Goal: Book appointment/travel/reservation

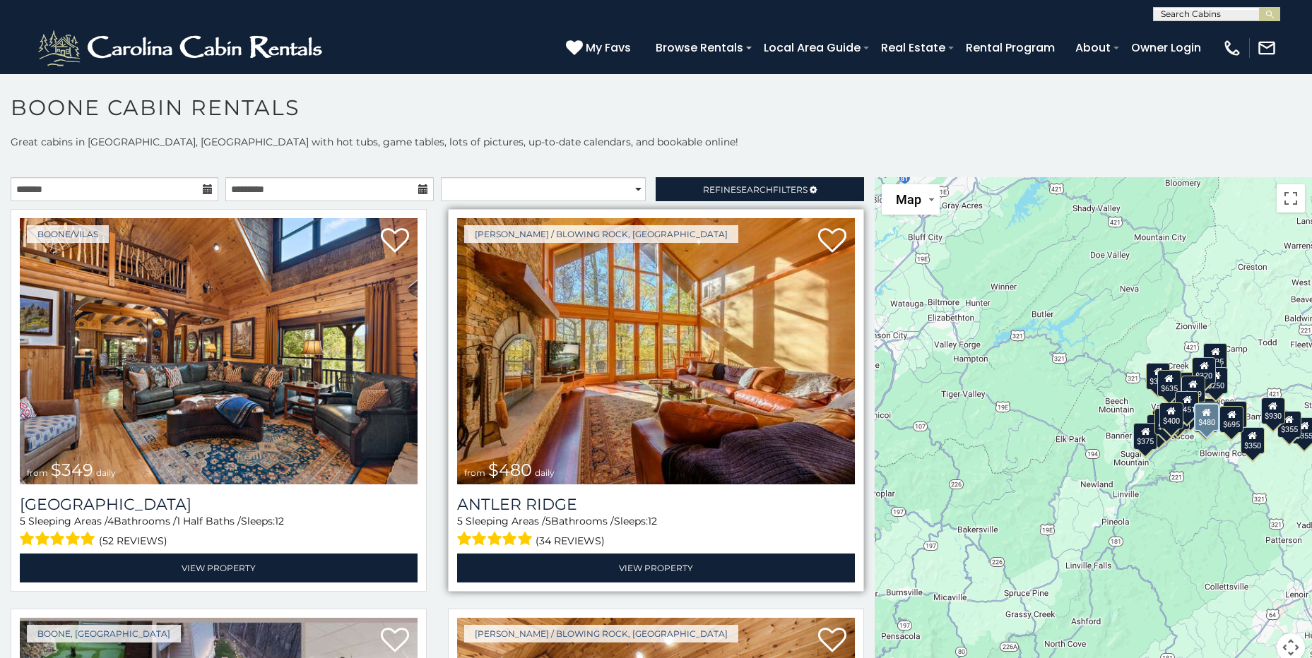
click at [647, 359] on img at bounding box center [656, 351] width 398 height 266
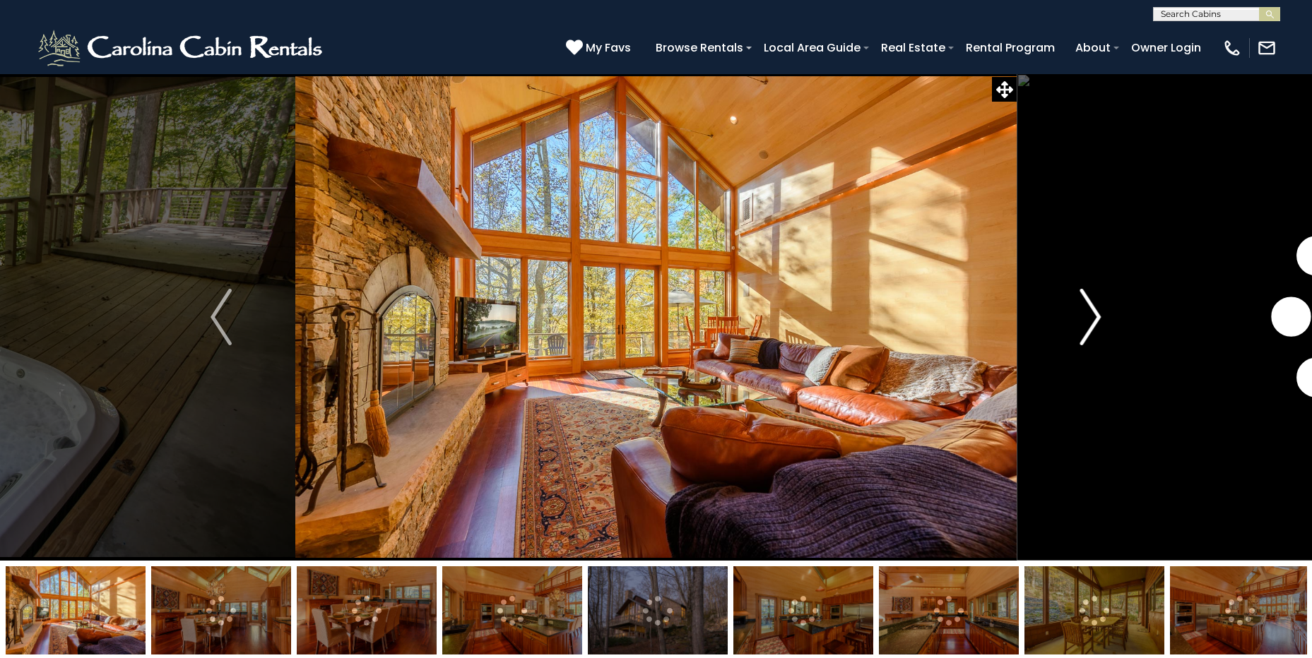
click at [1093, 317] on img "Next" at bounding box center [1090, 317] width 21 height 57
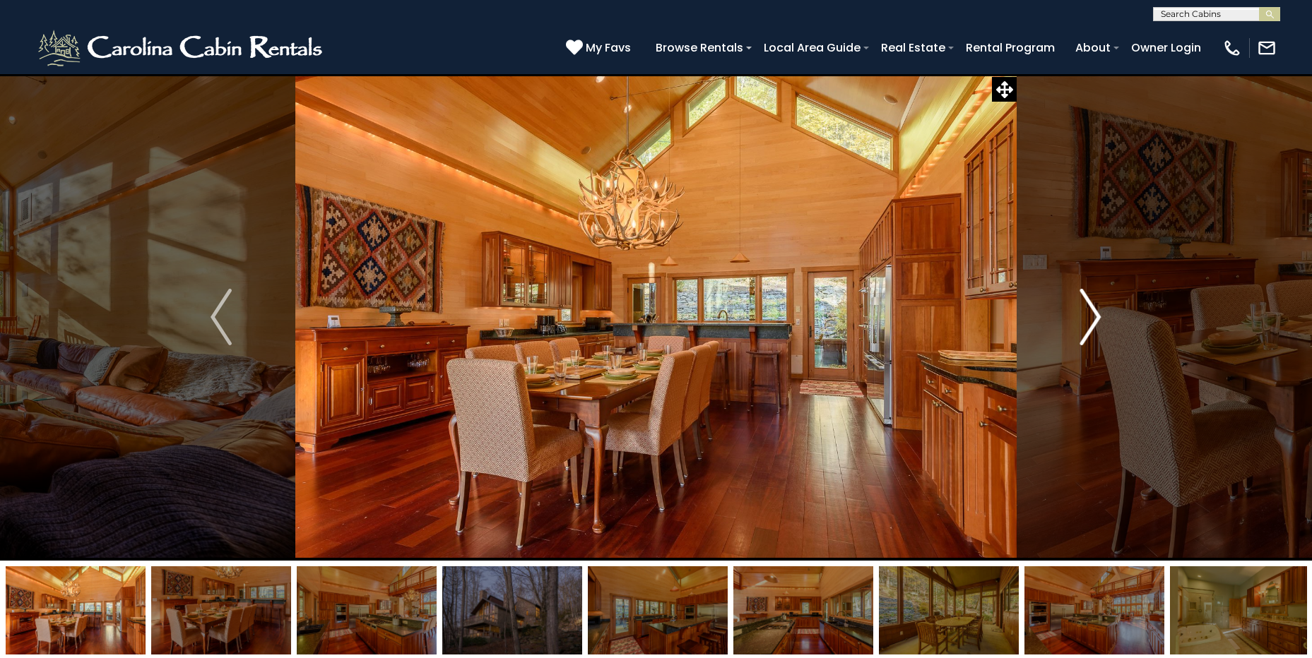
click at [1093, 317] on img "Next" at bounding box center [1090, 317] width 21 height 57
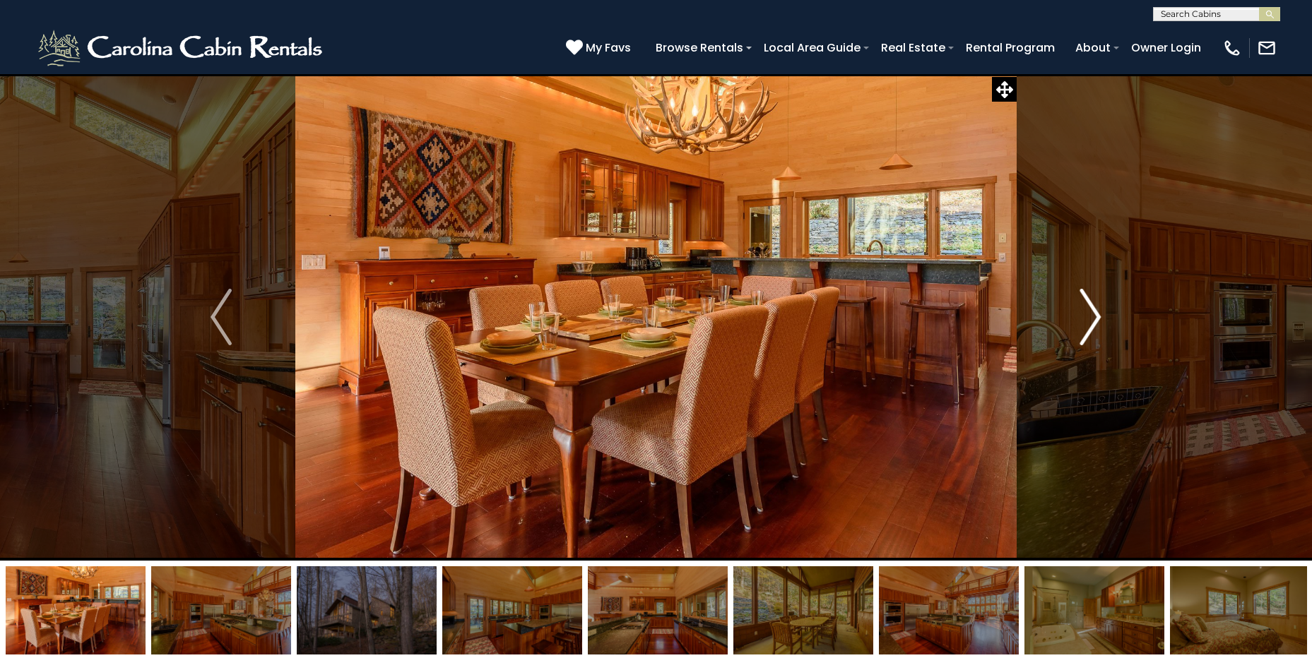
click at [1093, 317] on img "Next" at bounding box center [1090, 317] width 21 height 57
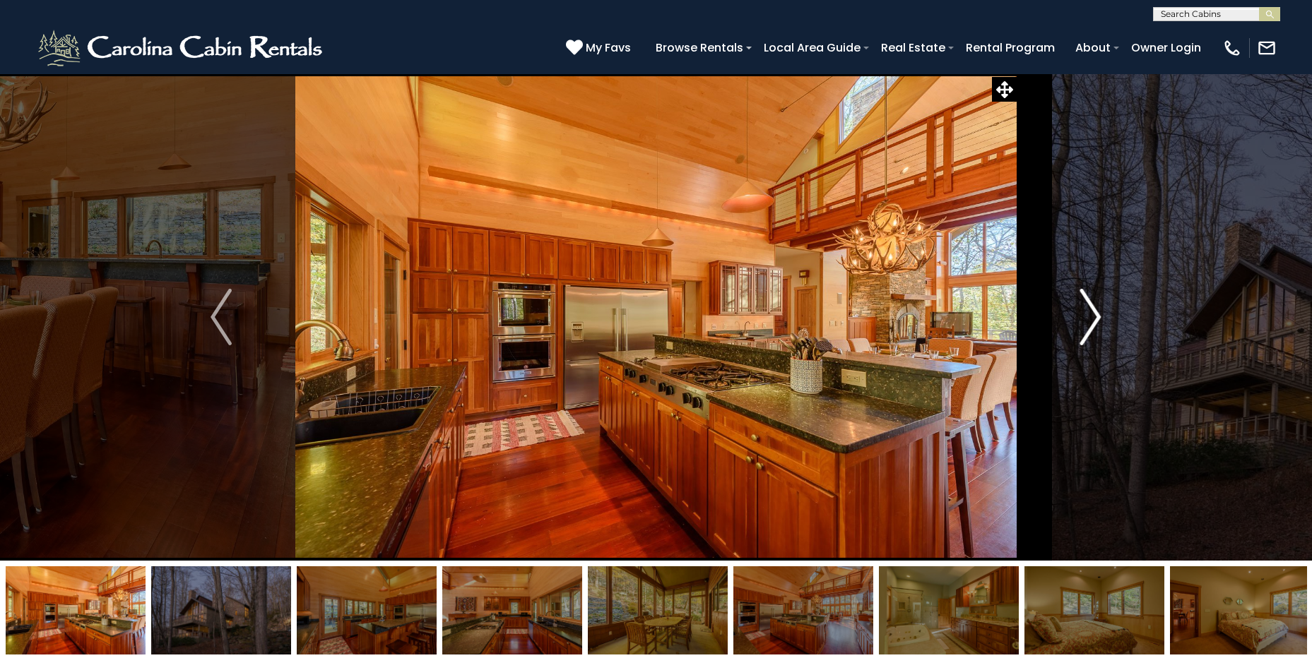
click at [1093, 317] on img "Next" at bounding box center [1090, 317] width 21 height 57
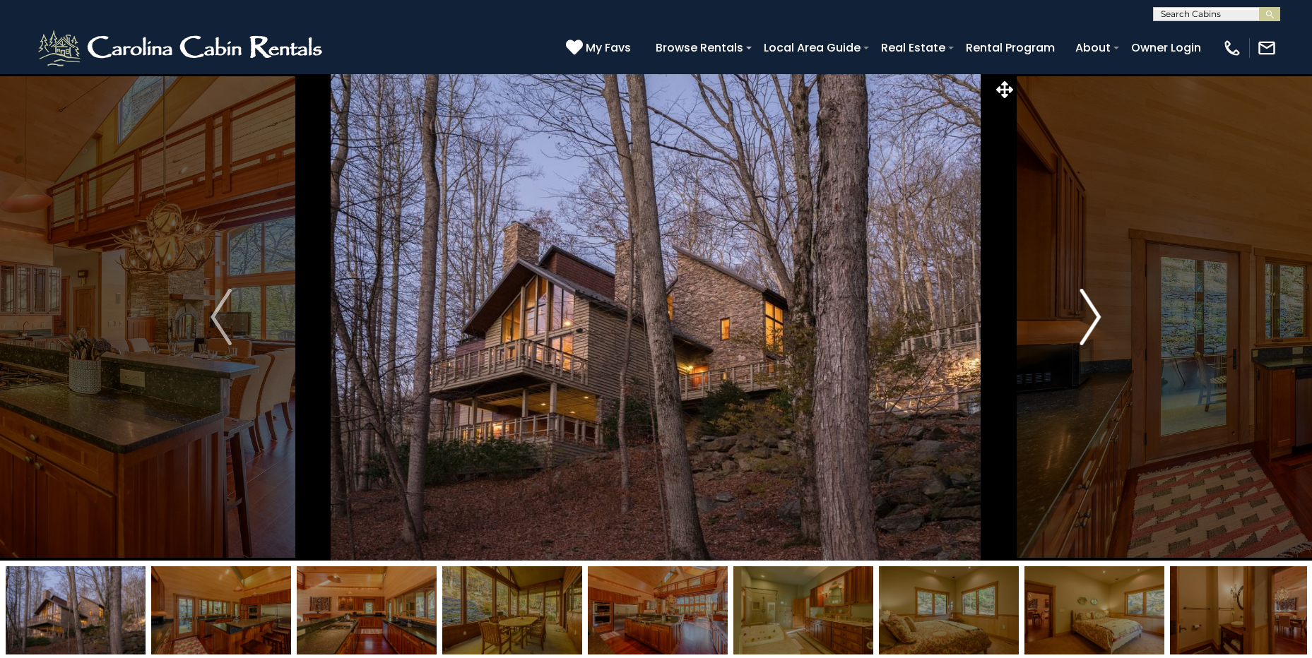
click at [1093, 317] on img "Next" at bounding box center [1090, 317] width 21 height 57
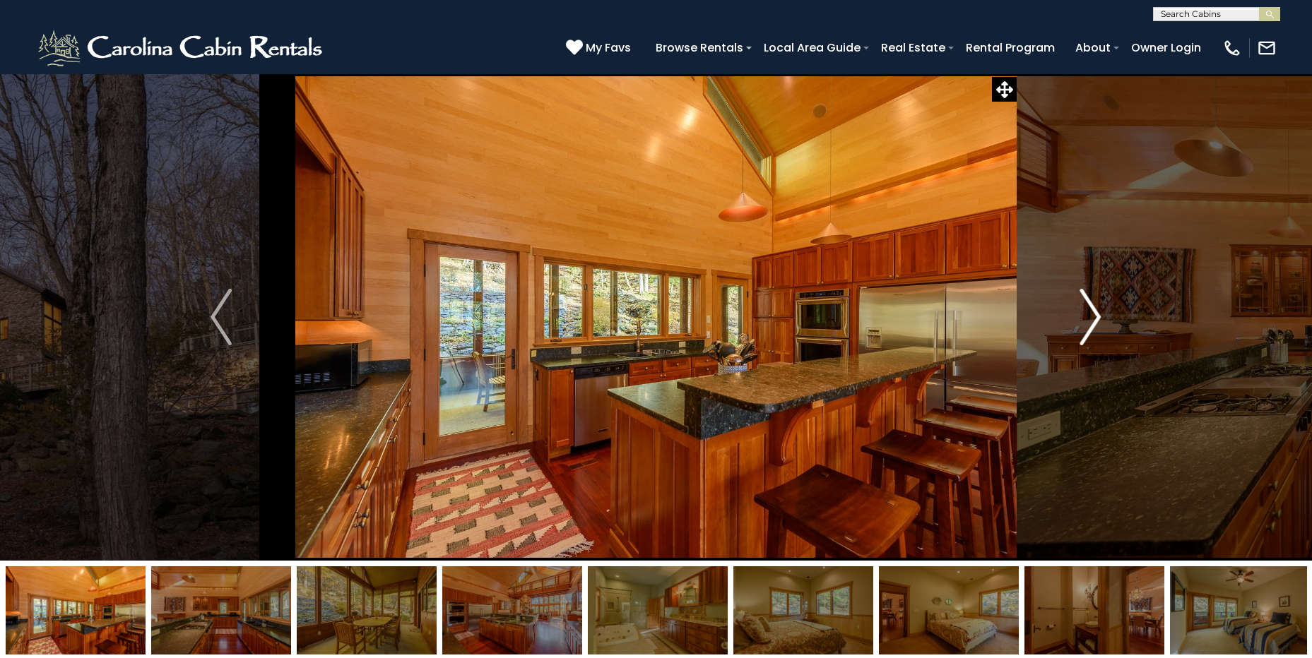
click at [1093, 317] on img "Next" at bounding box center [1090, 317] width 21 height 57
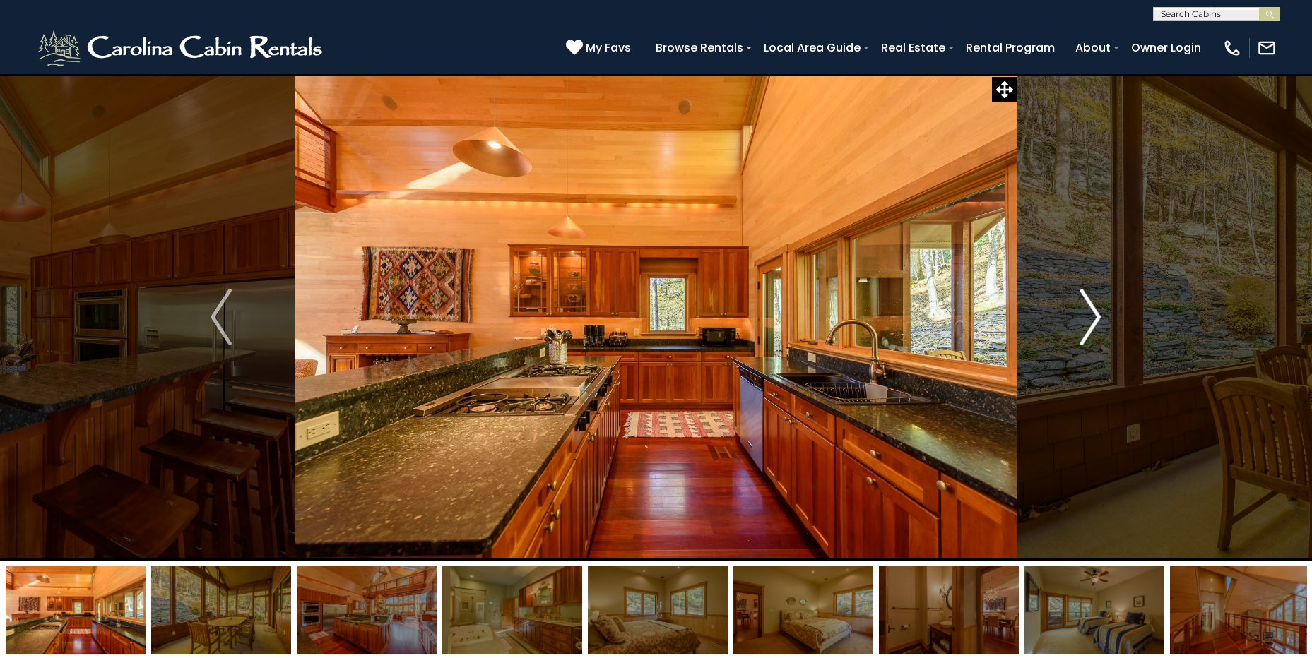
click at [1093, 317] on img "Next" at bounding box center [1090, 317] width 21 height 57
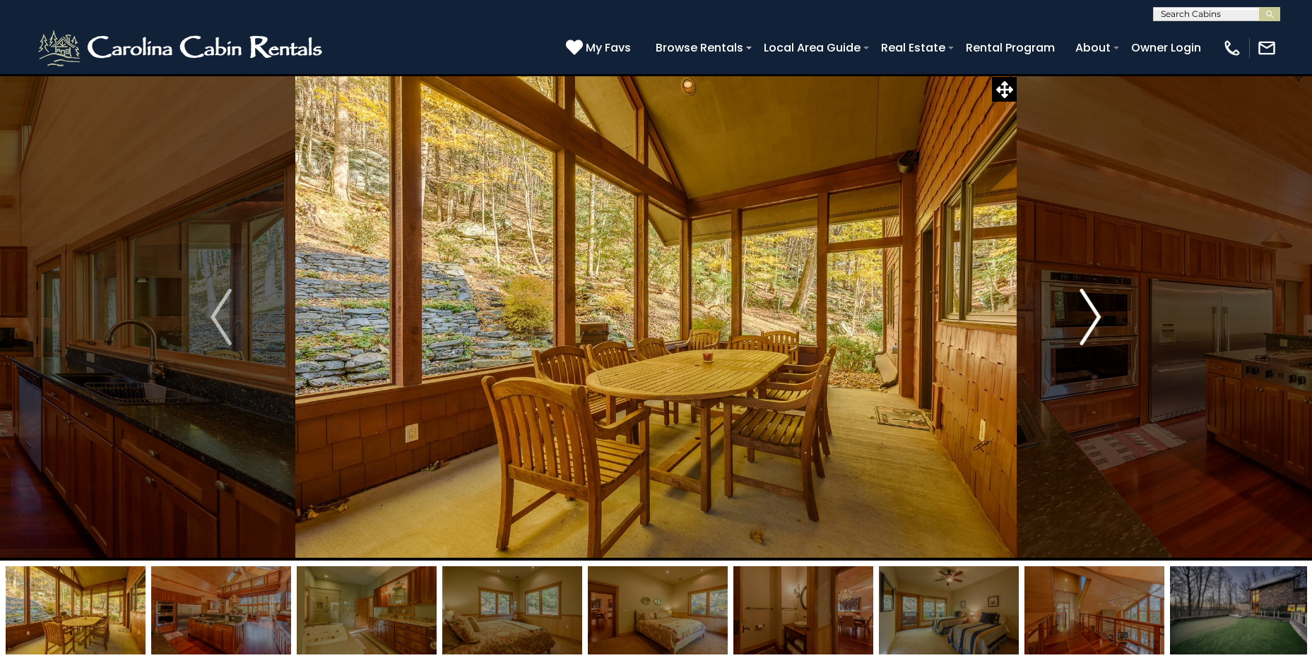
click at [1093, 317] on img "Next" at bounding box center [1090, 317] width 21 height 57
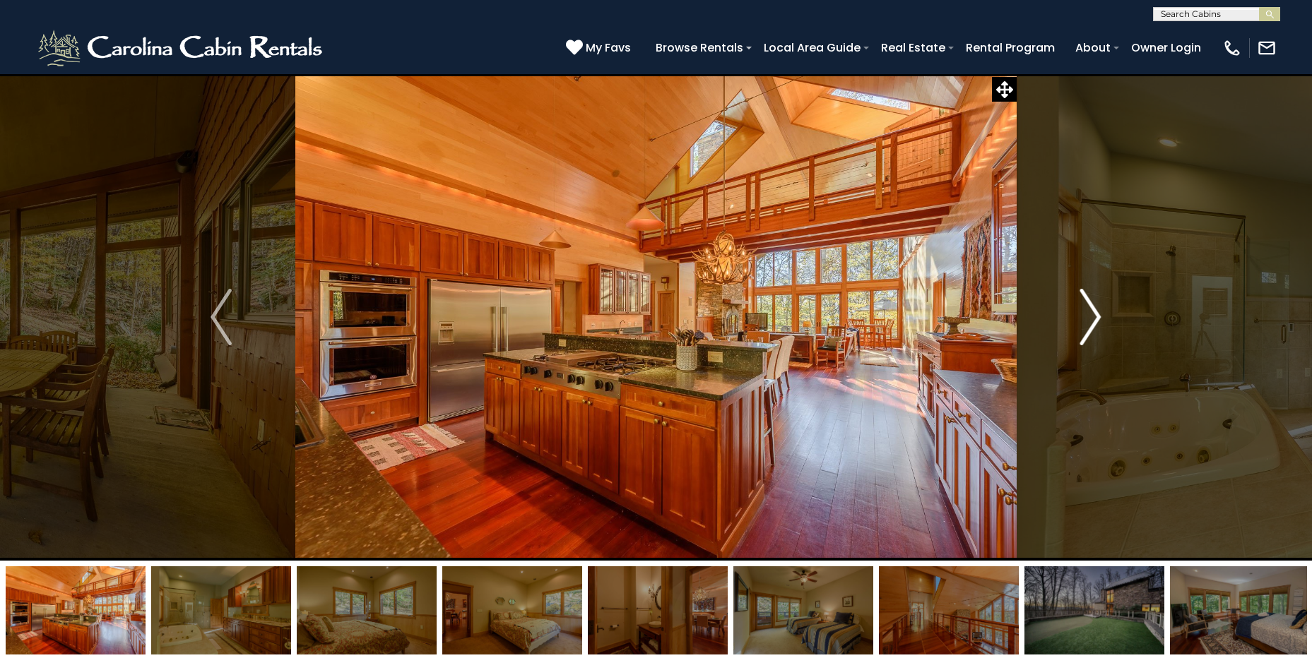
click at [1093, 317] on img "Next" at bounding box center [1090, 317] width 21 height 57
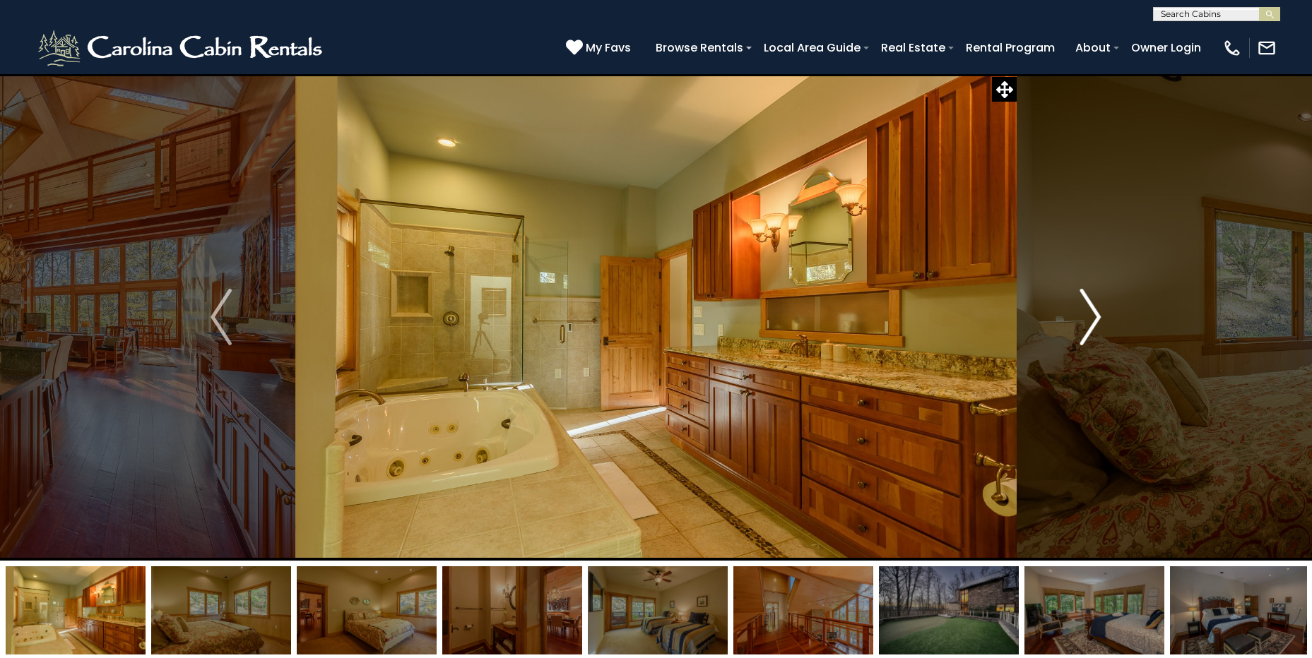
click at [1093, 317] on img "Next" at bounding box center [1090, 317] width 21 height 57
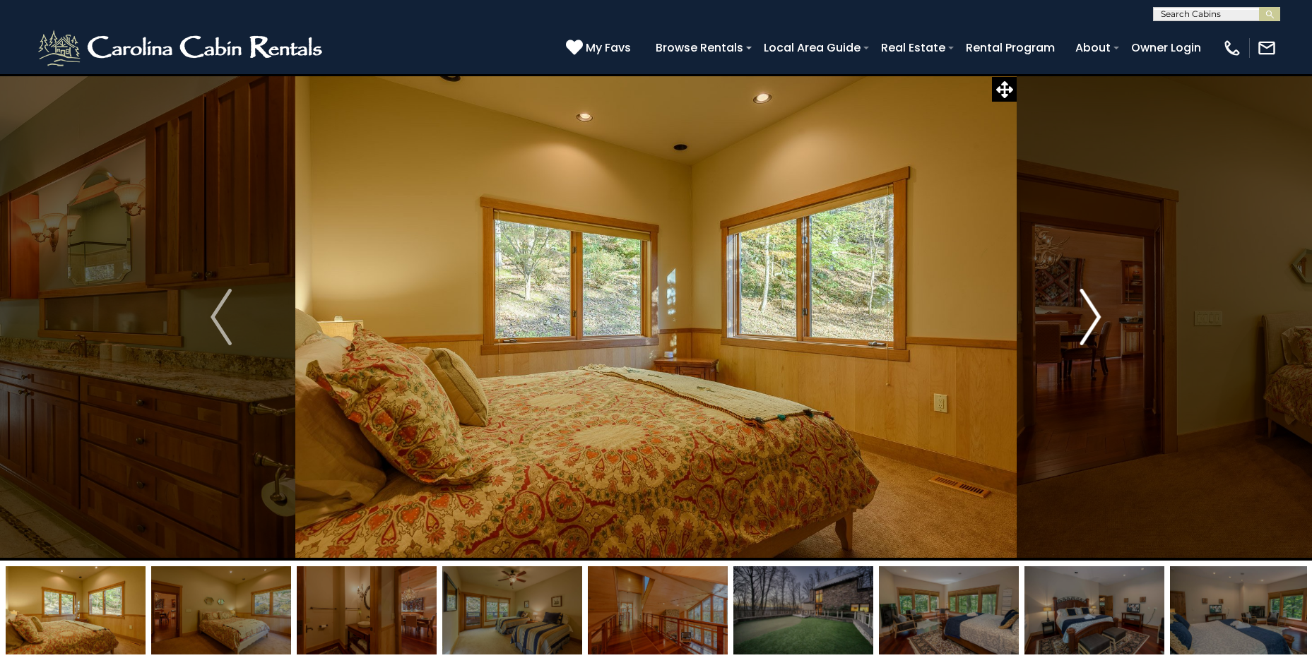
click at [1093, 317] on img "Next" at bounding box center [1090, 317] width 21 height 57
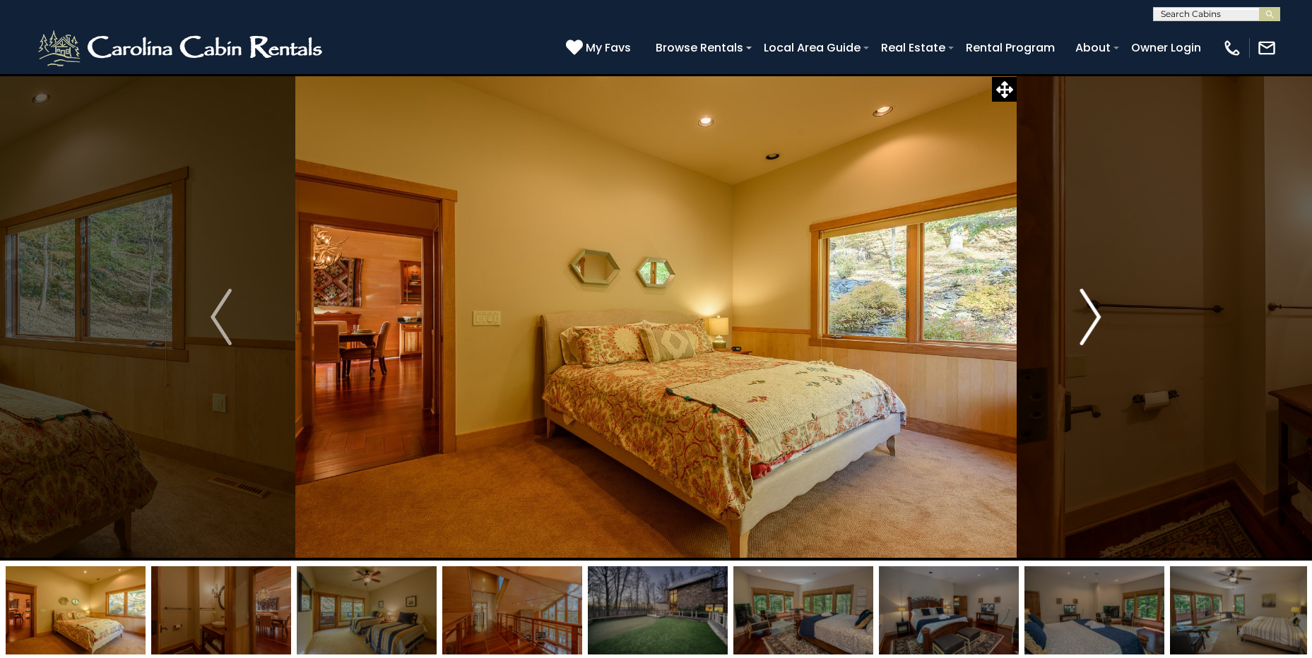
click at [1093, 317] on img "Next" at bounding box center [1090, 317] width 21 height 57
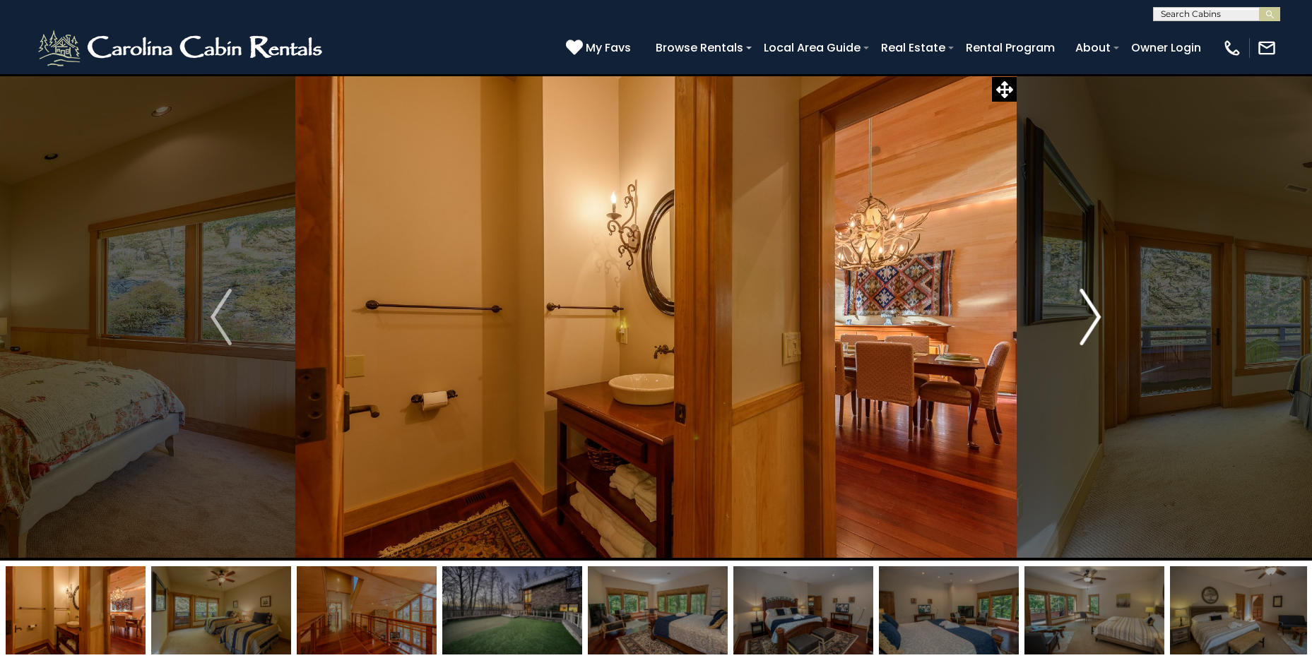
click at [1093, 317] on img "Next" at bounding box center [1090, 317] width 21 height 57
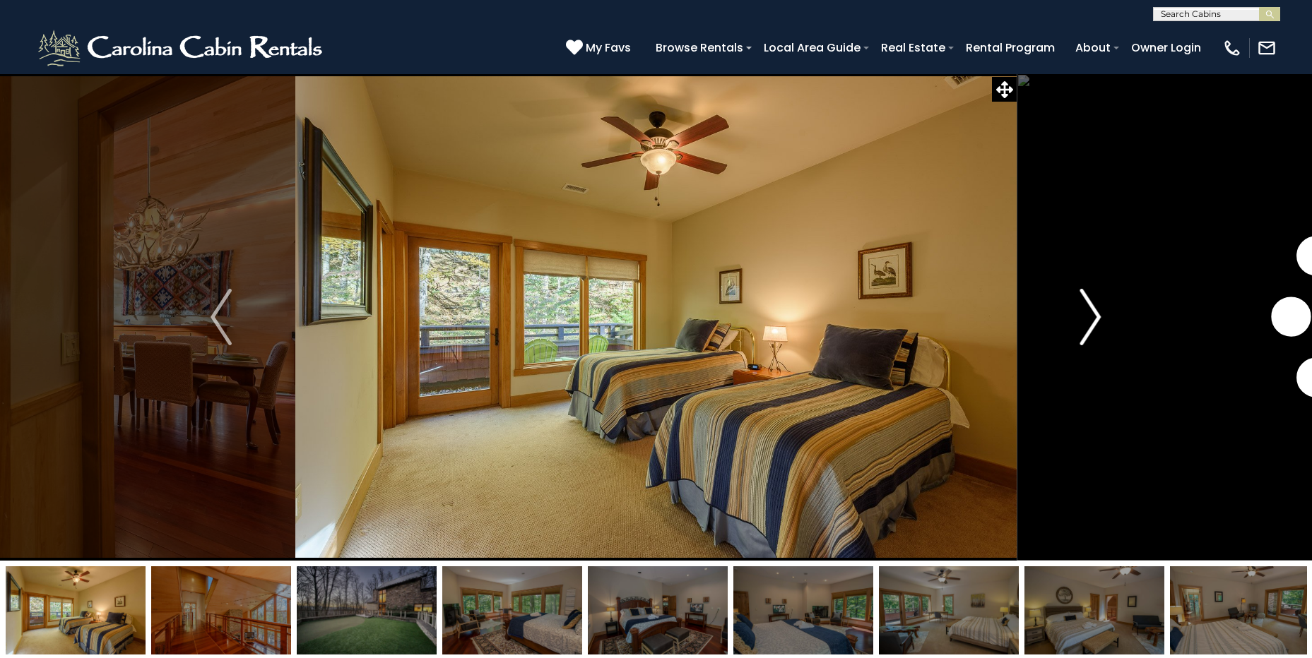
click at [1093, 317] on img "Next" at bounding box center [1090, 317] width 21 height 57
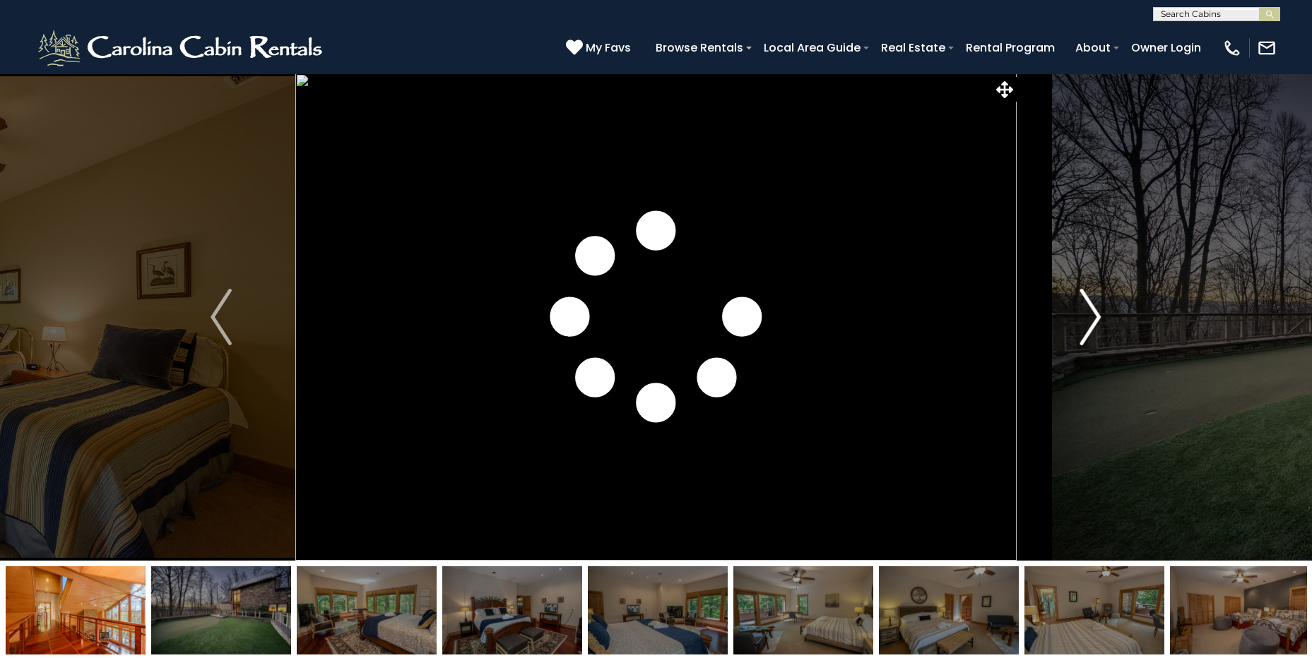
click at [1093, 317] on img "Next" at bounding box center [1090, 317] width 21 height 57
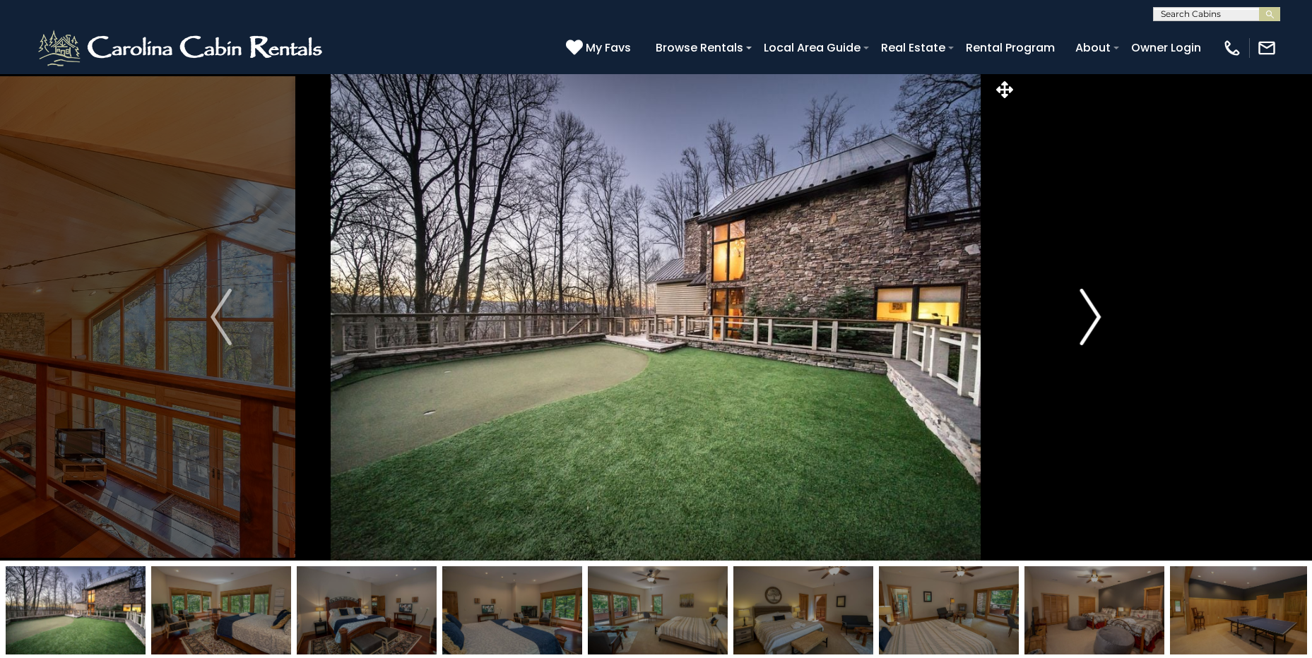
click at [1093, 317] on img "Next" at bounding box center [1090, 317] width 21 height 57
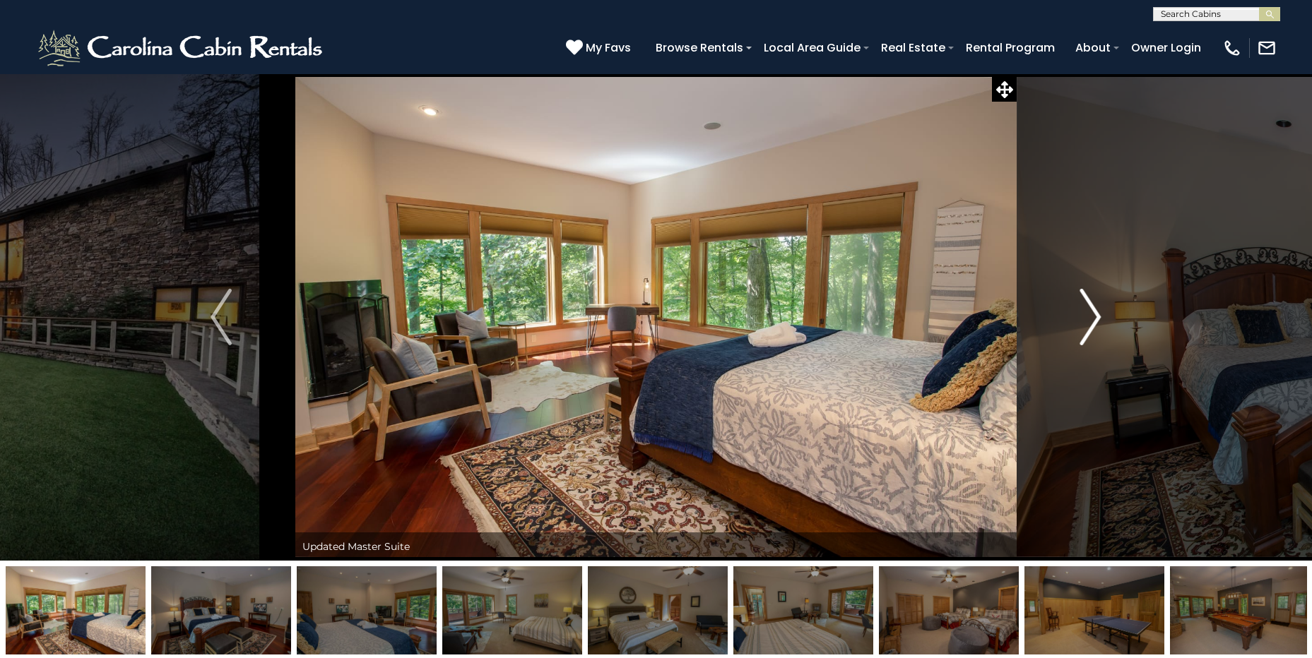
click at [1093, 317] on img "Next" at bounding box center [1090, 317] width 21 height 57
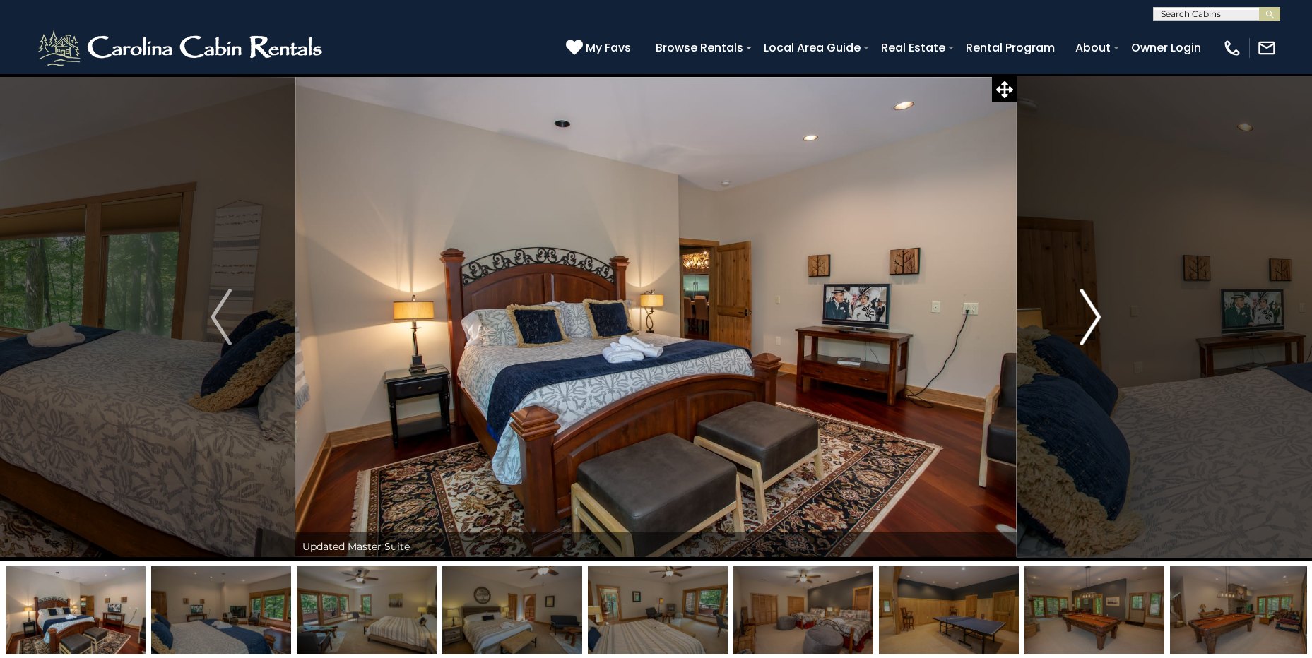
click at [1093, 317] on img "Next" at bounding box center [1090, 317] width 21 height 57
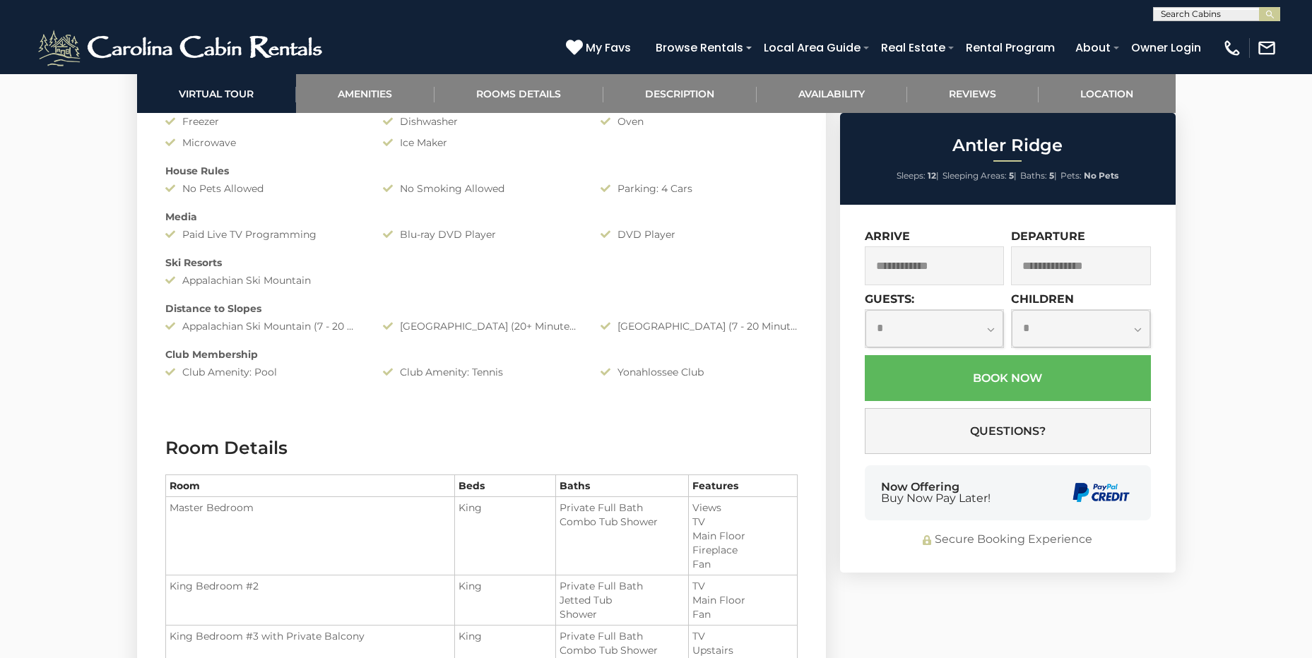
scroll to position [1624, 0]
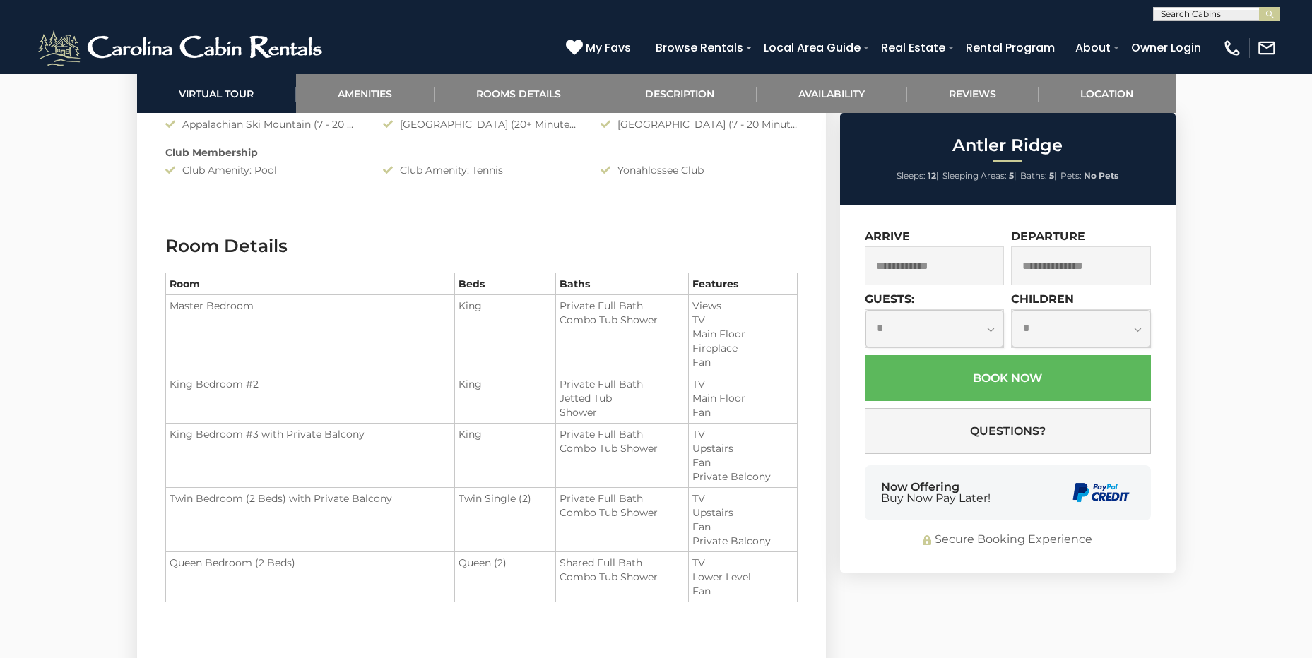
click at [910, 265] on input "text" at bounding box center [934, 265] width 140 height 39
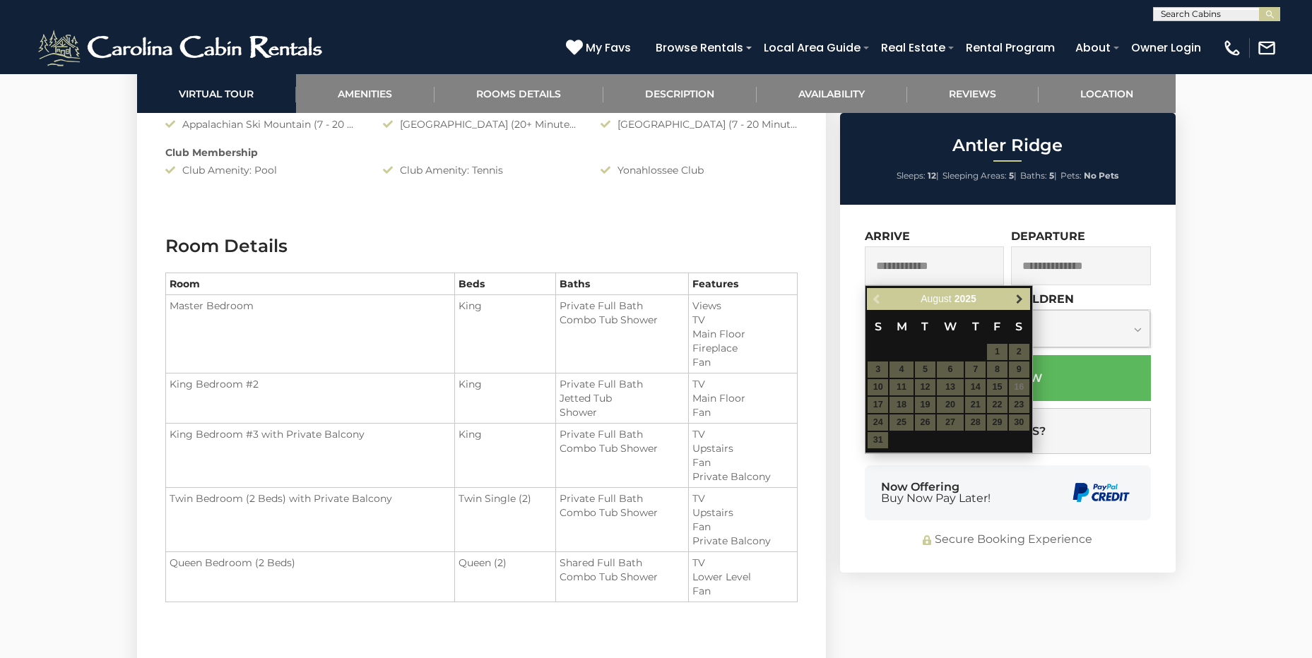
click at [1017, 298] on span "Next" at bounding box center [1018, 299] width 11 height 11
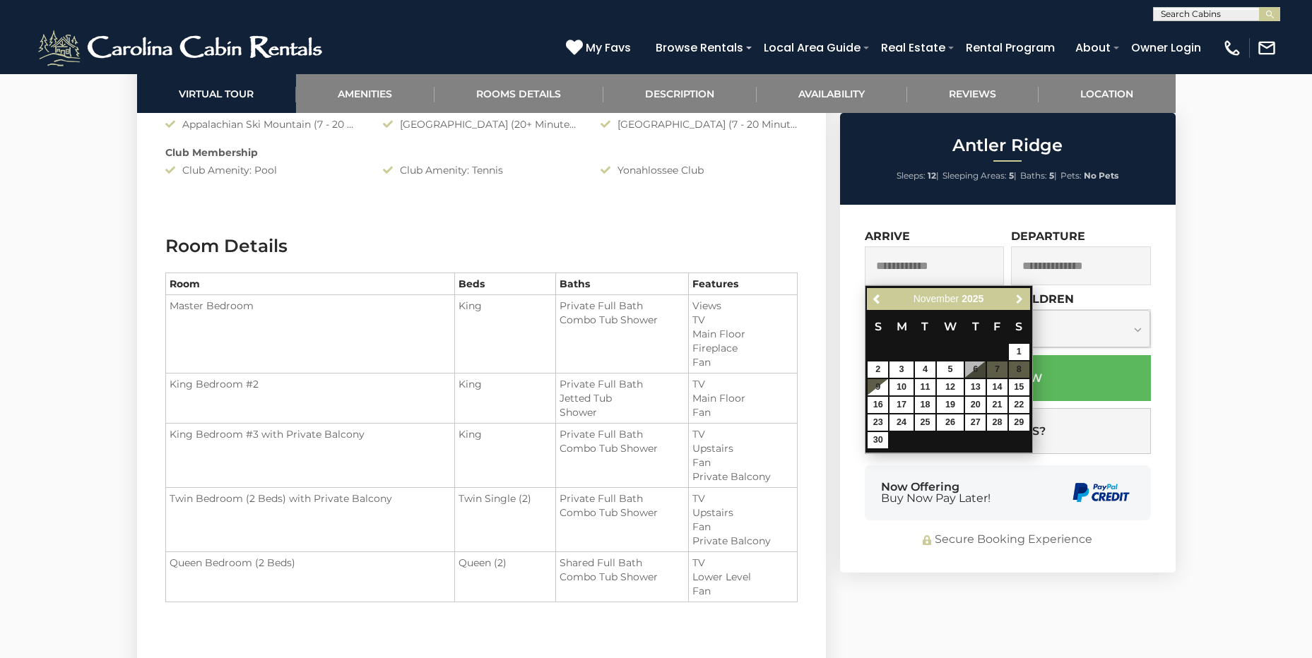
click at [1018, 298] on span "Next" at bounding box center [1018, 299] width 11 height 11
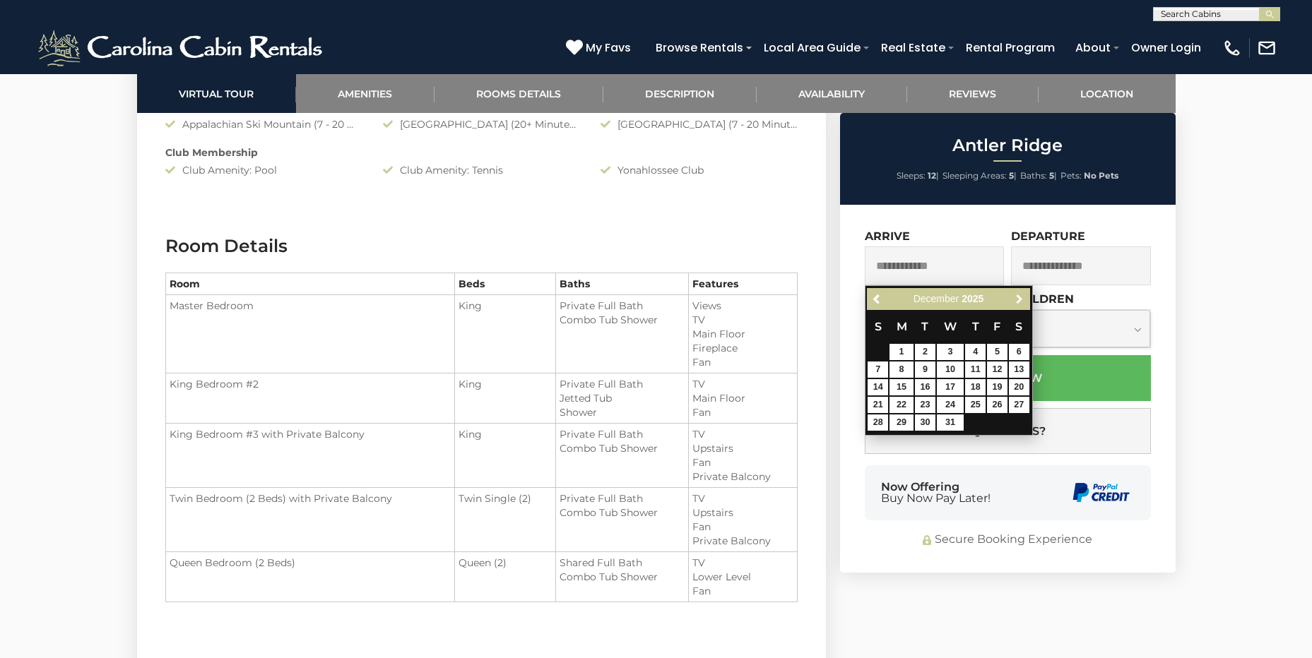
click at [1018, 298] on span "Next" at bounding box center [1018, 299] width 11 height 11
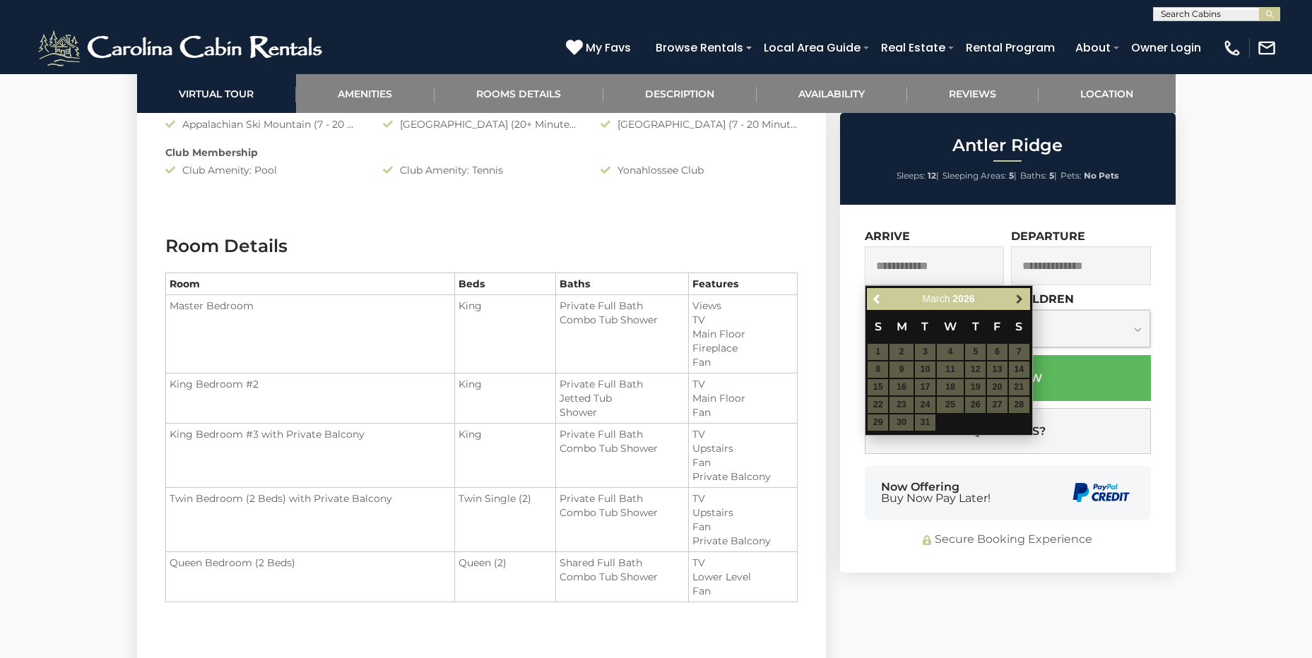
click at [1016, 297] on span "Next" at bounding box center [1018, 299] width 11 height 11
click at [876, 299] on span "Previous" at bounding box center [877, 299] width 11 height 11
click at [922, 353] on table "S M T W T F S 1 2 3 4 5 6 7 8 9 10 11 12 13 14 15 16 17 18 19 20 21 22 23 24 25…" at bounding box center [948, 370] width 162 height 121
click at [1019, 302] on span "Next" at bounding box center [1018, 299] width 11 height 11
drag, startPoint x: 962, startPoint y: 368, endPoint x: 918, endPoint y: 342, distance: 51.0
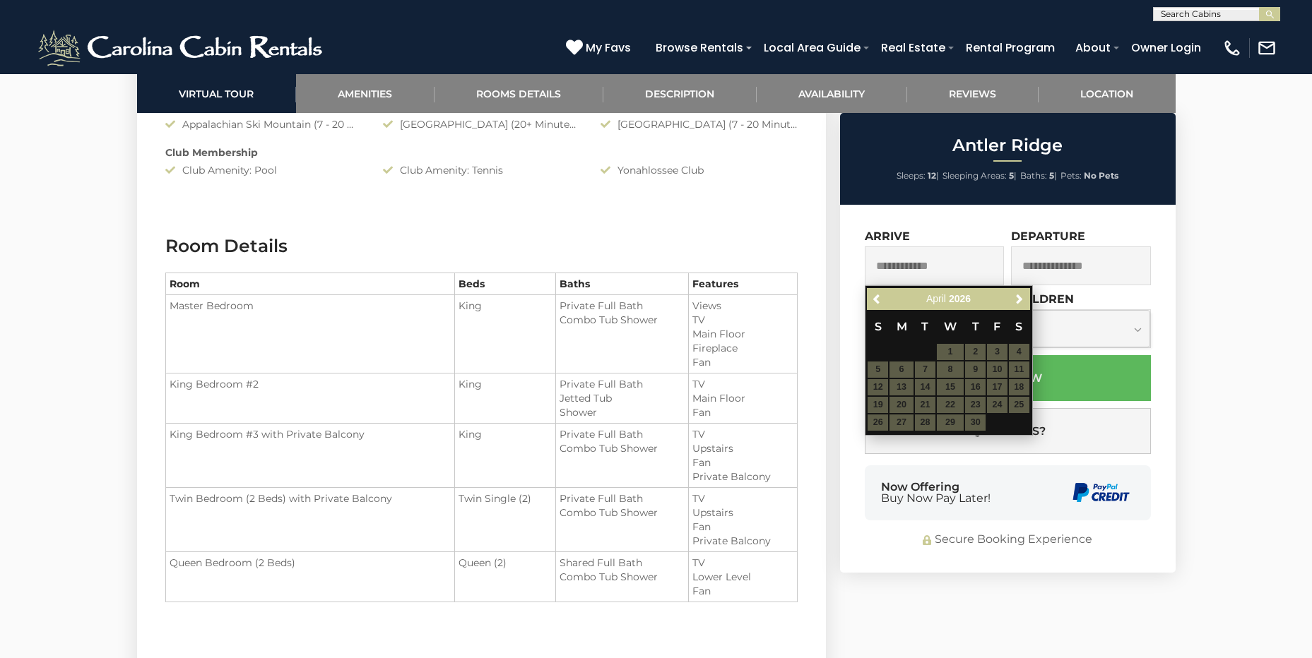
click at [962, 369] on table "S M T W T F S 1 2 3 4 5 6 7 8 9 10 11 12 13 14 15 16 17 18 19 20 21 22 23 24 25…" at bounding box center [948, 370] width 162 height 121
click at [875, 304] on span "Previous" at bounding box center [877, 299] width 11 height 11
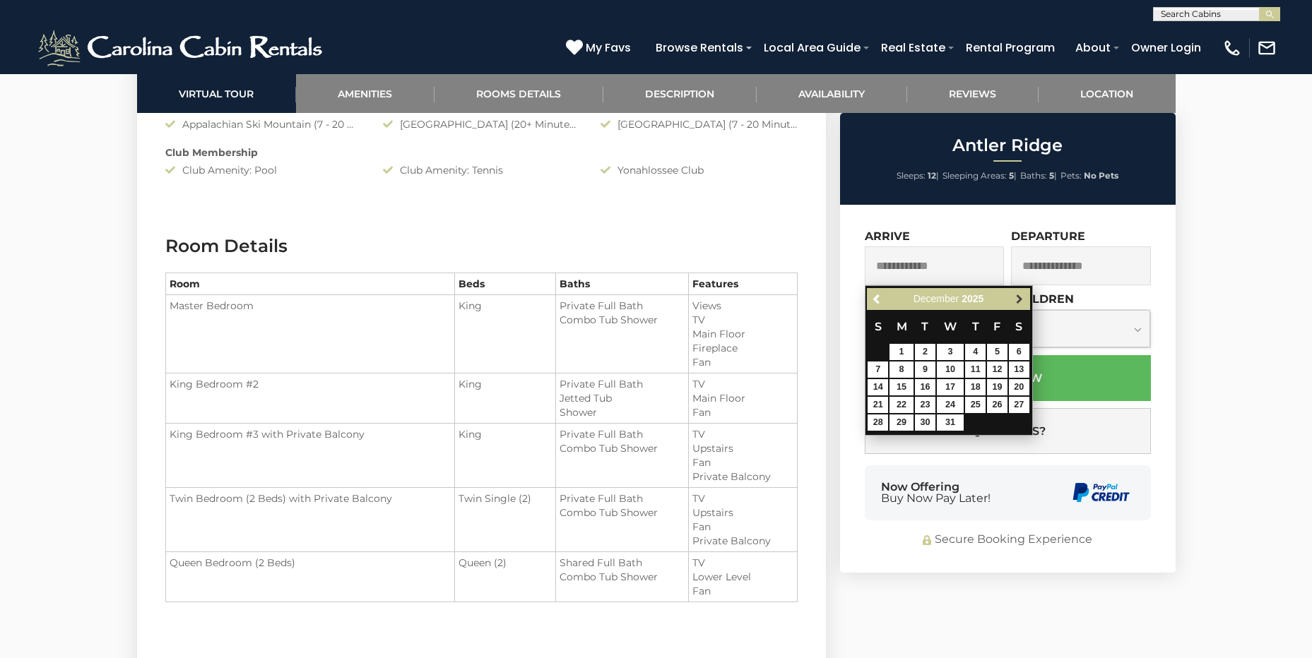
click at [1018, 304] on span "Next" at bounding box center [1018, 299] width 11 height 11
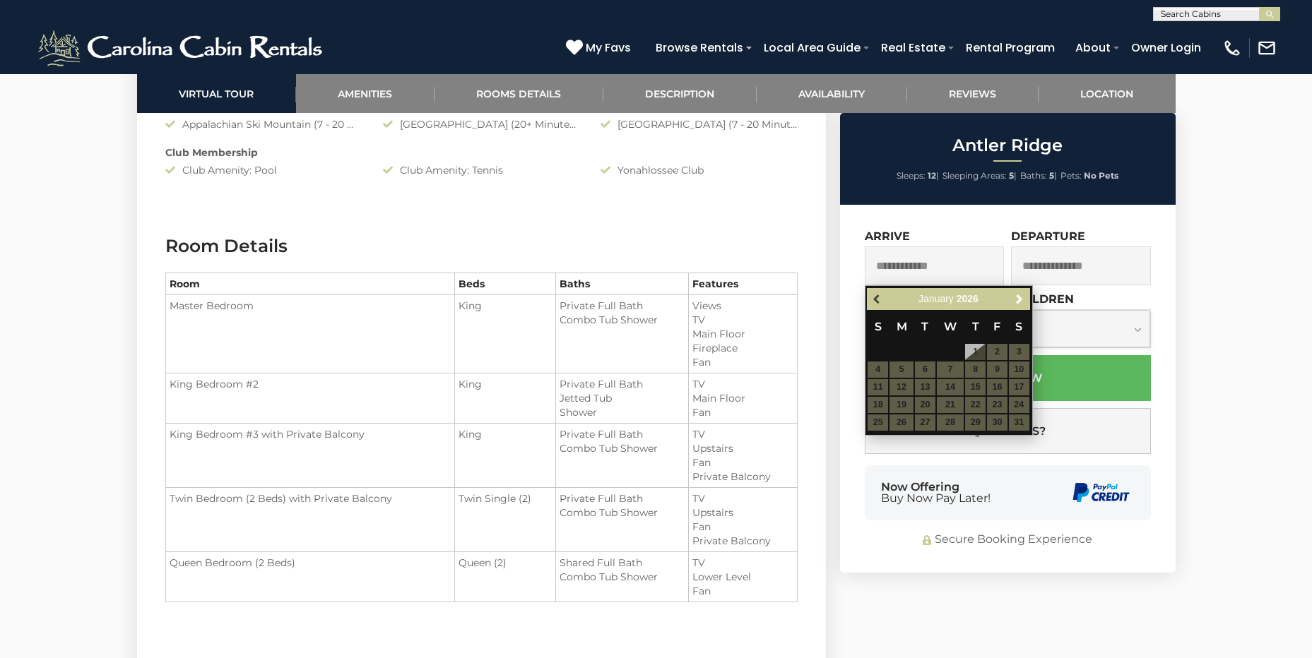
click at [881, 299] on span "Previous" at bounding box center [877, 299] width 11 height 11
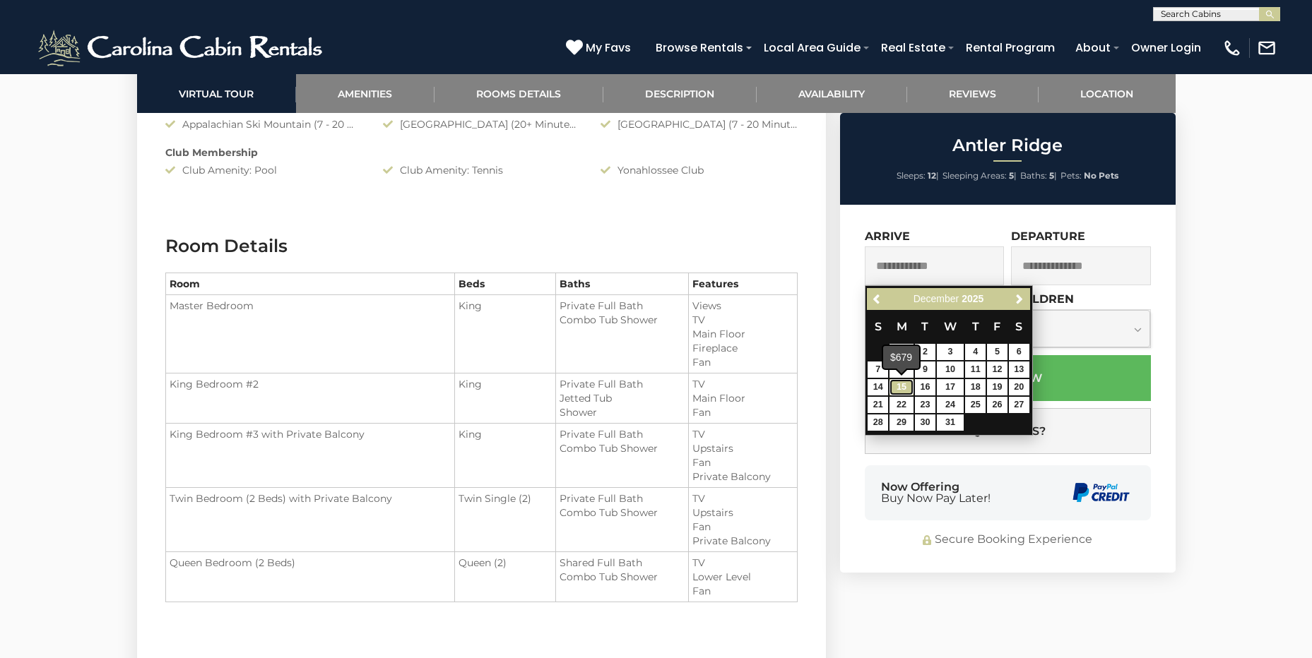
click at [899, 387] on link "15" at bounding box center [901, 387] width 24 height 16
type input "**********"
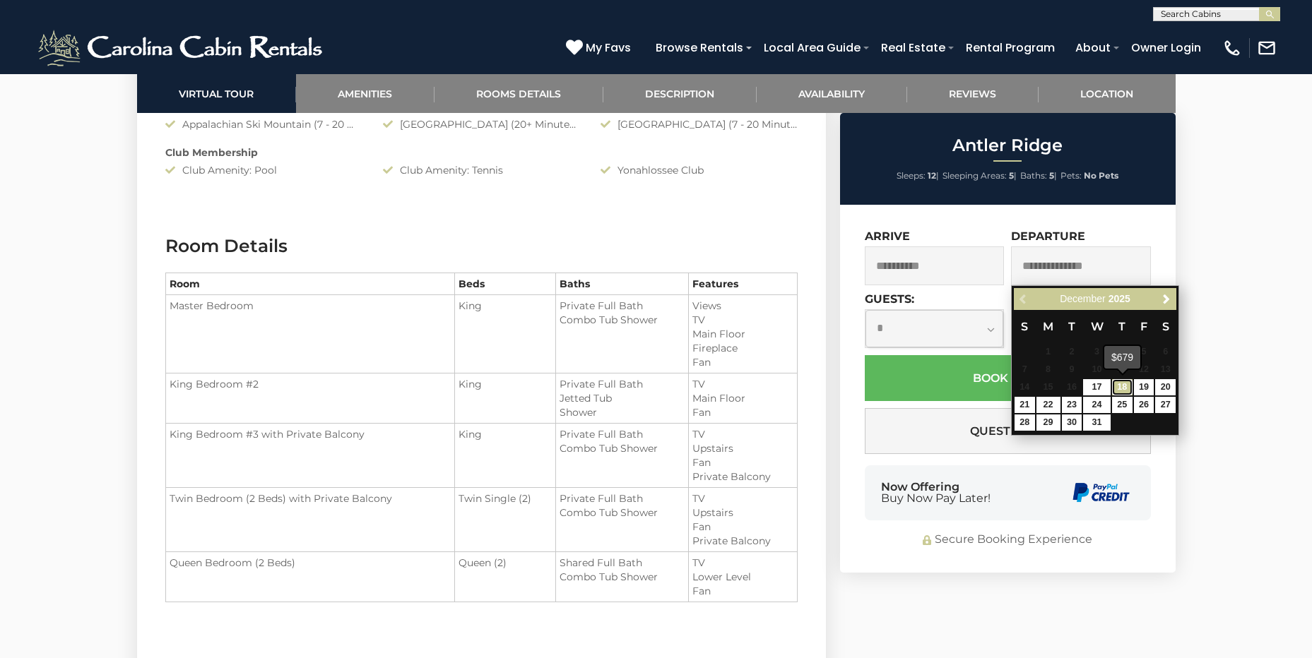
click at [1126, 389] on link "18" at bounding box center [1122, 387] width 20 height 16
type input "**********"
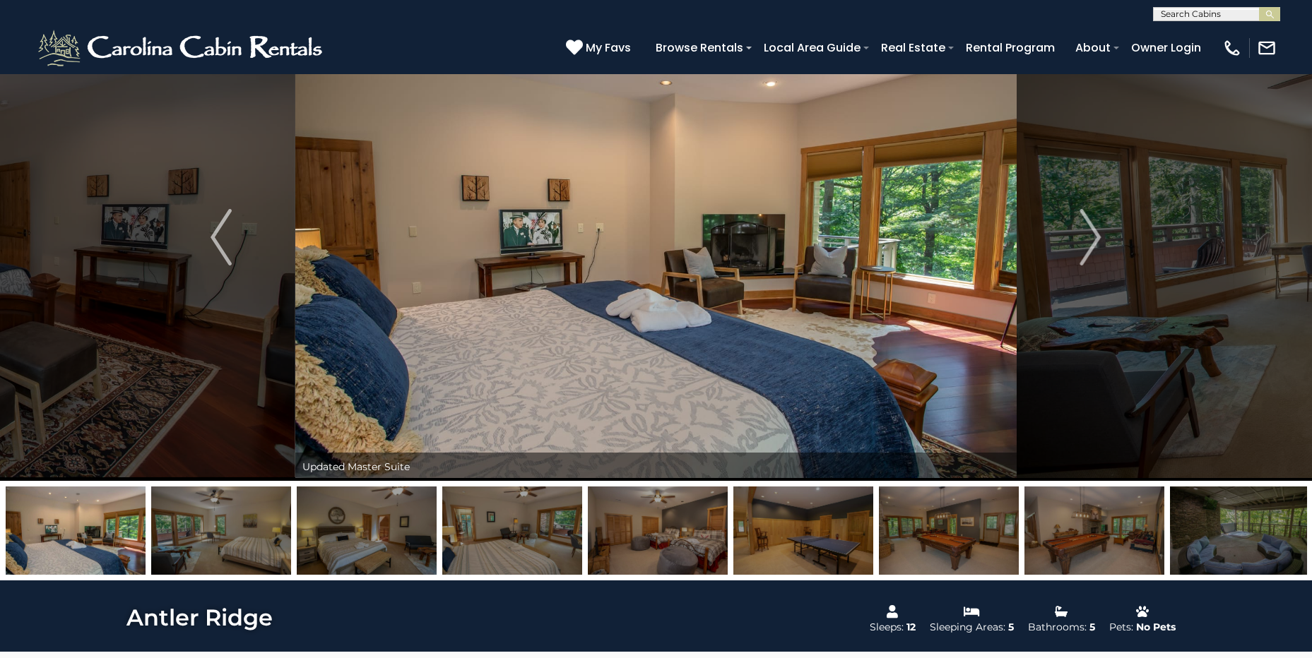
scroll to position [0, 0]
